Goal: Find specific page/section: Find specific page/section

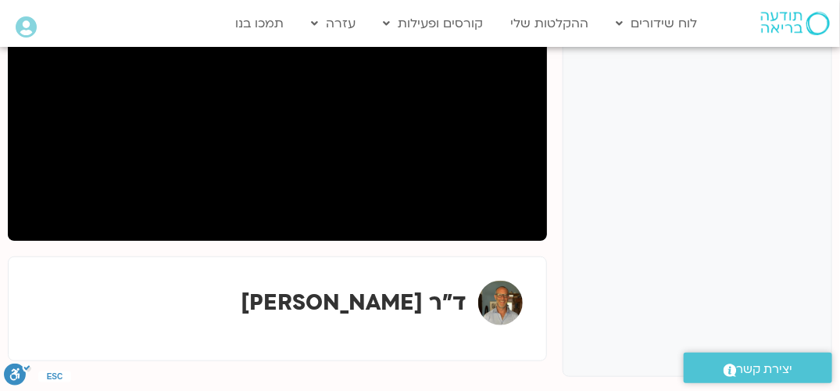
scroll to position [156, 0]
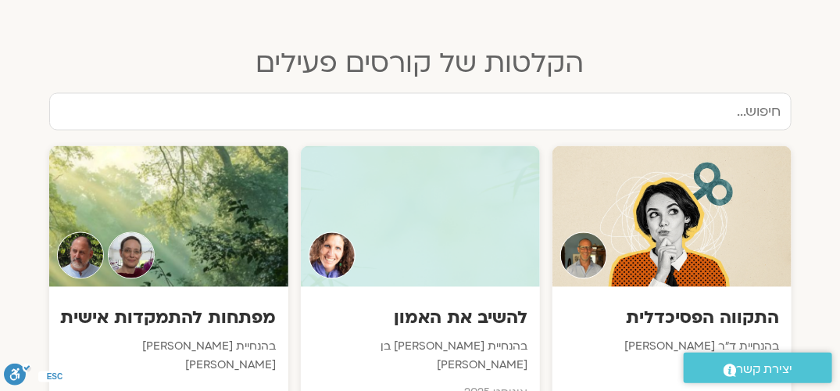
scroll to position [547, 0]
